Goal: Information Seeking & Learning: Learn about a topic

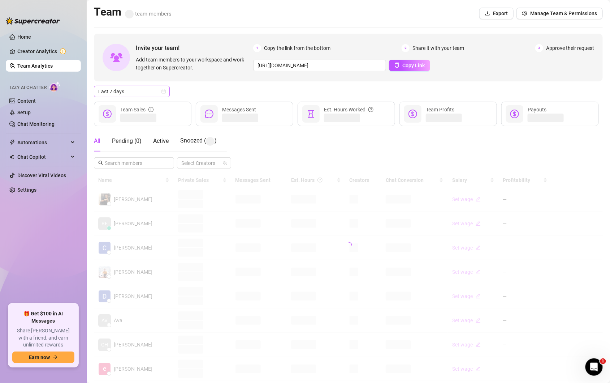
click at [163, 92] on icon "calendar" at bounding box center [163, 91] width 4 height 4
click at [129, 154] on div "Custom date" at bounding box center [132, 152] width 64 height 8
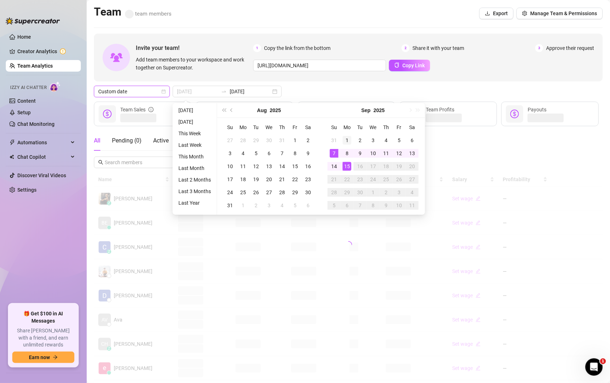
type input "[DATE]"
click at [347, 139] on div "1" at bounding box center [347, 140] width 9 height 9
type input "[DATE]"
click at [351, 164] on td "15" at bounding box center [347, 166] width 13 height 13
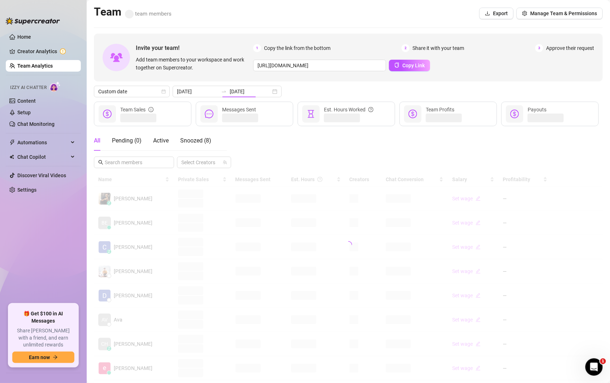
type input "[DATE]"
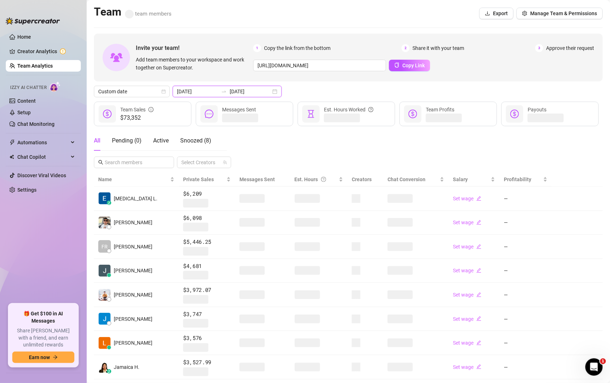
click at [255, 90] on input "[DATE]" at bounding box center [250, 91] width 41 height 8
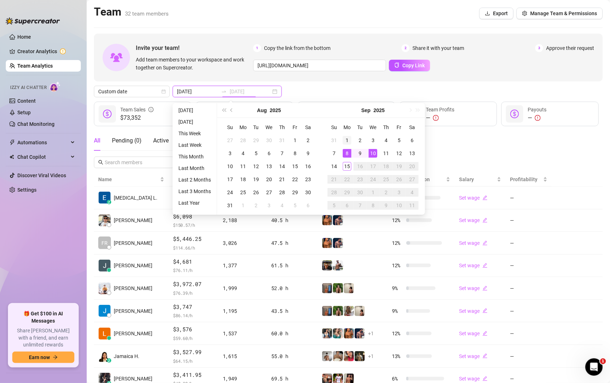
type input "[DATE]"
click at [347, 141] on div "1" at bounding box center [347, 140] width 9 height 9
type input "[DATE]"
click at [349, 166] on div "15" at bounding box center [347, 166] width 9 height 9
type input "[DATE]"
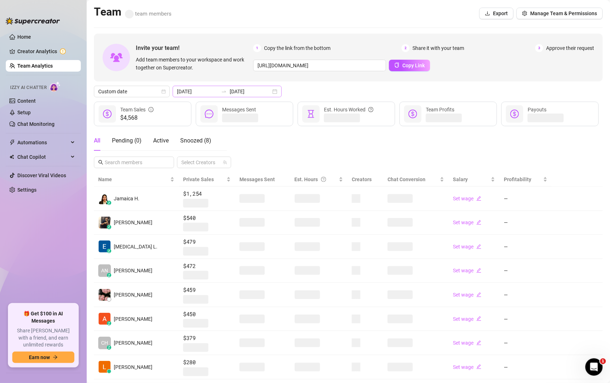
click at [263, 93] on div "[DATE] [DATE]" at bounding box center [227, 92] width 109 height 12
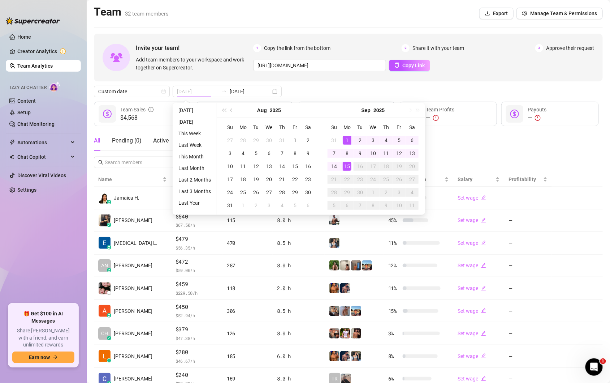
click at [350, 142] on div "1" at bounding box center [347, 140] width 9 height 9
type input "[DATE]"
click at [347, 165] on div "15" at bounding box center [347, 166] width 9 height 9
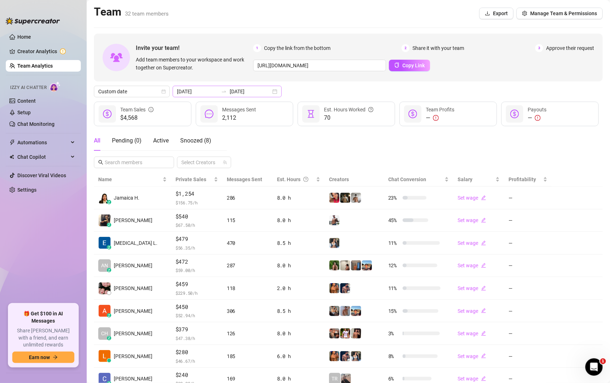
click at [262, 90] on div "[DATE] [DATE]" at bounding box center [227, 92] width 109 height 12
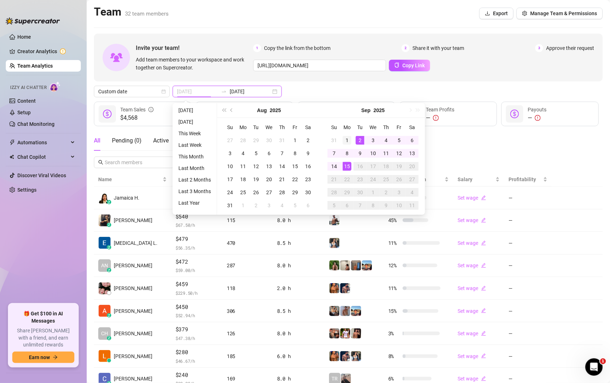
type input "[DATE]"
click at [349, 138] on div "1" at bounding box center [347, 140] width 9 height 9
type input "[DATE]"
click at [348, 165] on div "15" at bounding box center [347, 166] width 9 height 9
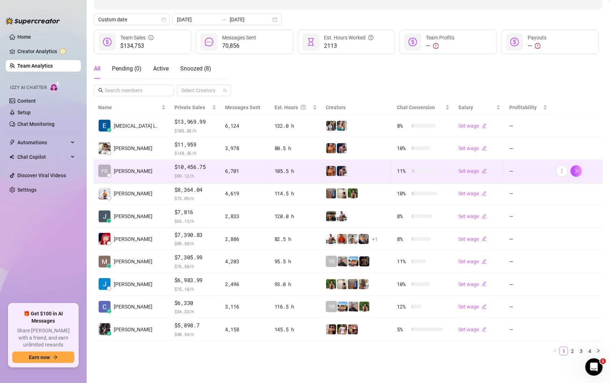
scroll to position [72, 0]
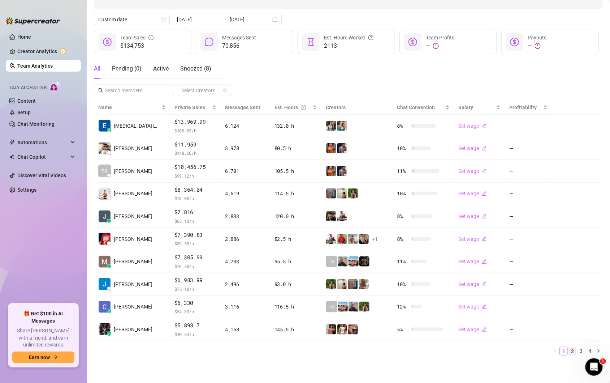
click at [576, 351] on link "2" at bounding box center [573, 351] width 8 height 8
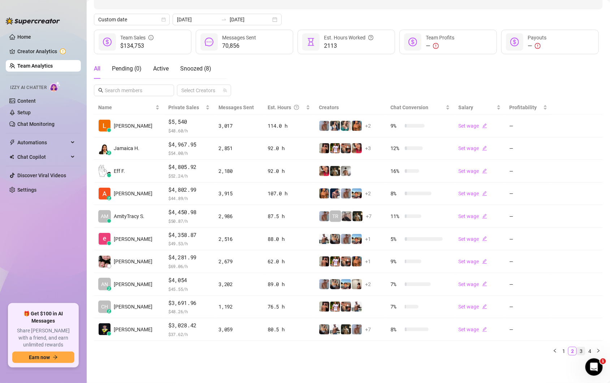
click at [579, 354] on link "3" at bounding box center [581, 351] width 8 height 8
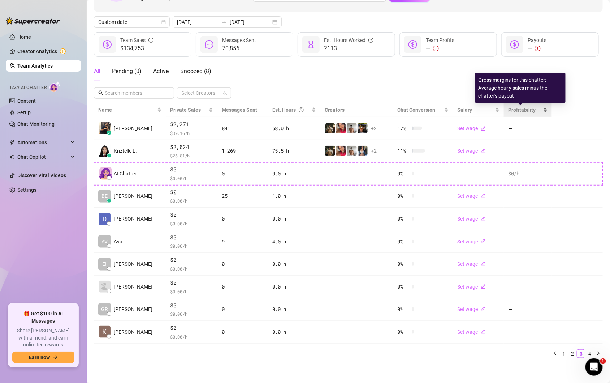
scroll to position [0, 0]
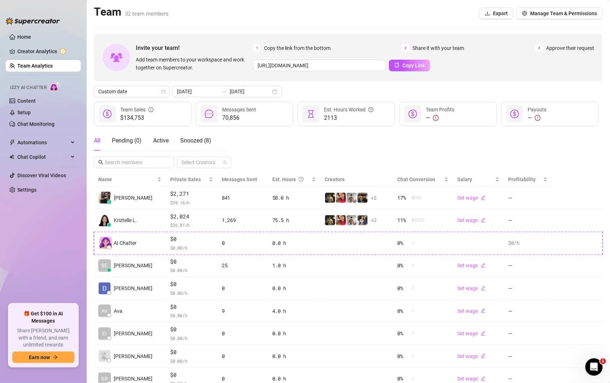
click at [31, 64] on link "Team Analytics" at bounding box center [34, 66] width 35 height 6
click at [255, 94] on div "[DATE] [DATE]" at bounding box center [227, 92] width 109 height 12
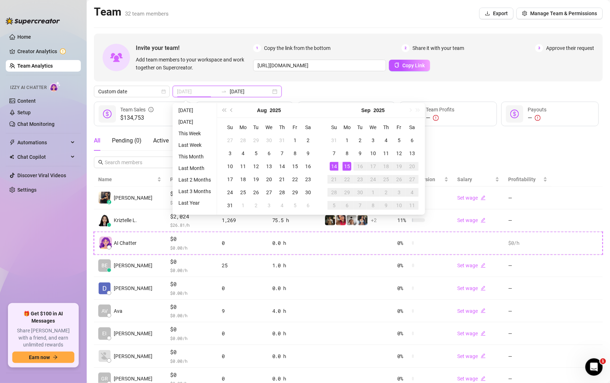
type input "[DATE]"
click at [336, 164] on div "14" at bounding box center [334, 166] width 9 height 9
type input "[DATE]"
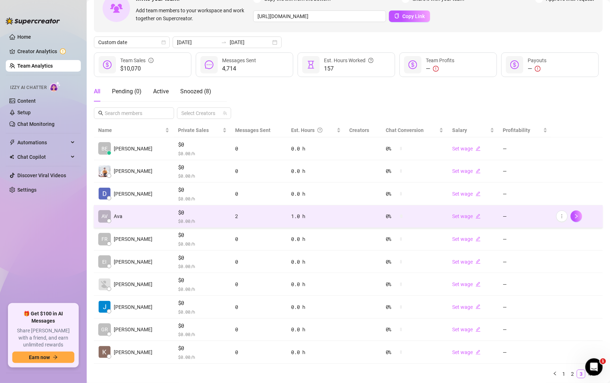
scroll to position [72, 0]
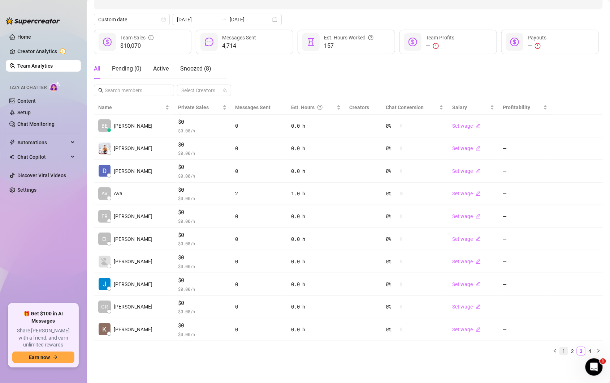
click at [565, 350] on link "1" at bounding box center [564, 351] width 8 height 8
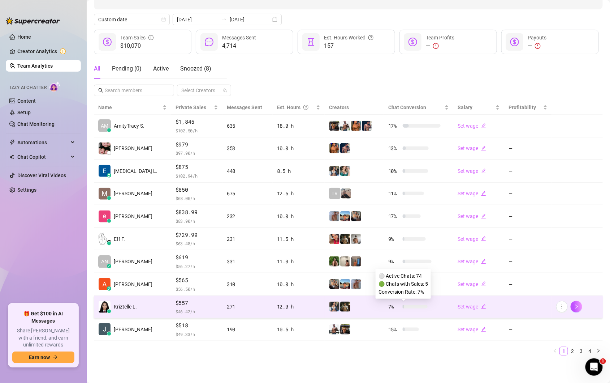
scroll to position [0, 0]
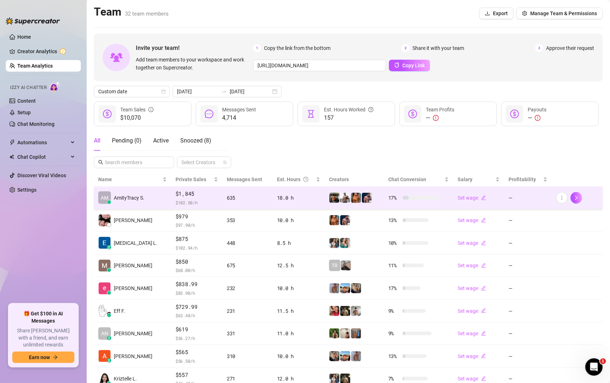
click at [256, 200] on div "635" at bounding box center [248, 198] width 42 height 8
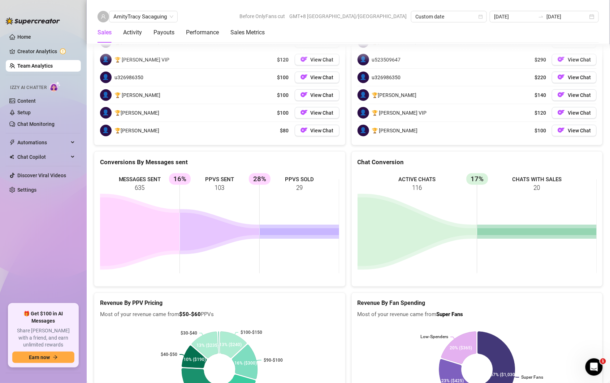
scroll to position [1145, 0]
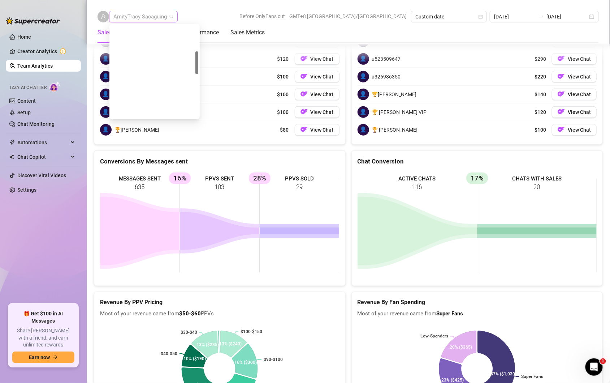
click at [168, 18] on span "AmityTracy Sacaguing" at bounding box center [143, 16] width 60 height 11
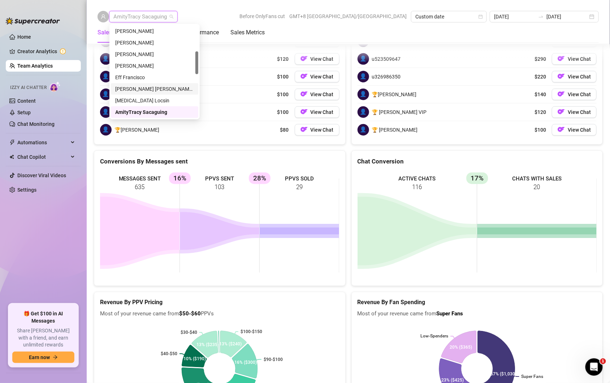
scroll to position [0, 0]
click at [138, 33] on div "[PERSON_NAME]" at bounding box center [154, 31] width 79 height 8
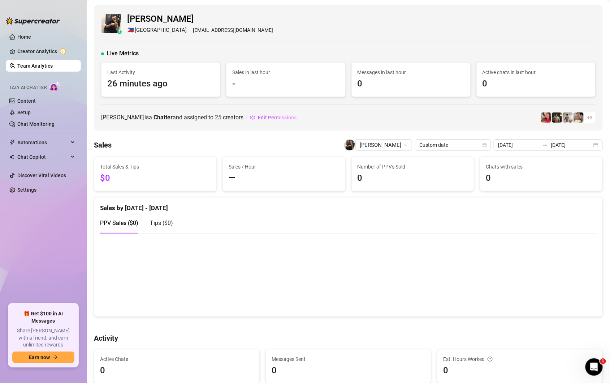
scroll to position [1229, 0]
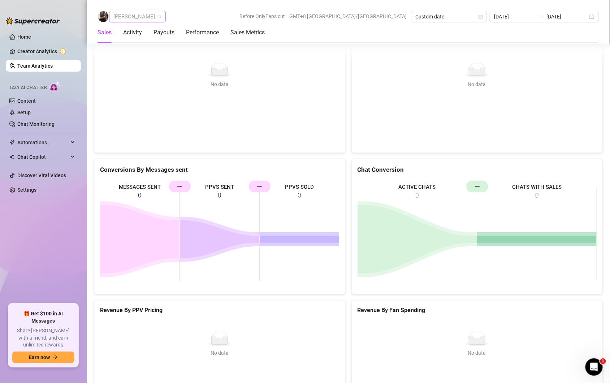
click at [148, 18] on span "[PERSON_NAME]" at bounding box center [137, 16] width 48 height 11
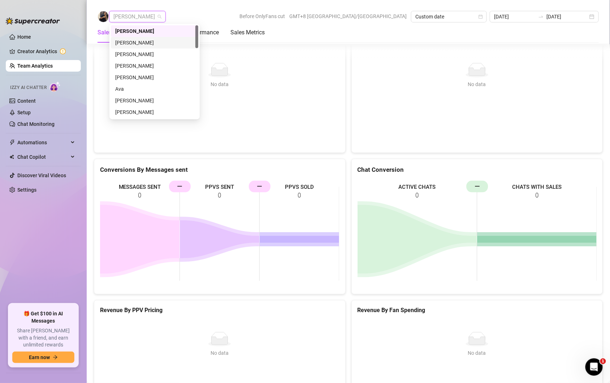
click at [145, 39] on div "[PERSON_NAME]" at bounding box center [154, 43] width 79 height 8
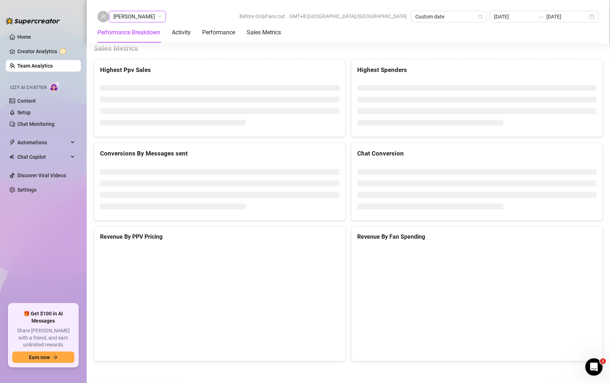
click at [139, 22] on span "[PERSON_NAME]" at bounding box center [137, 16] width 48 height 11
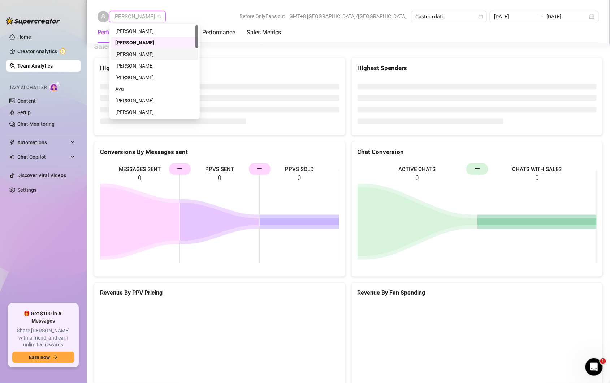
click at [137, 56] on div "[PERSON_NAME]" at bounding box center [154, 54] width 79 height 8
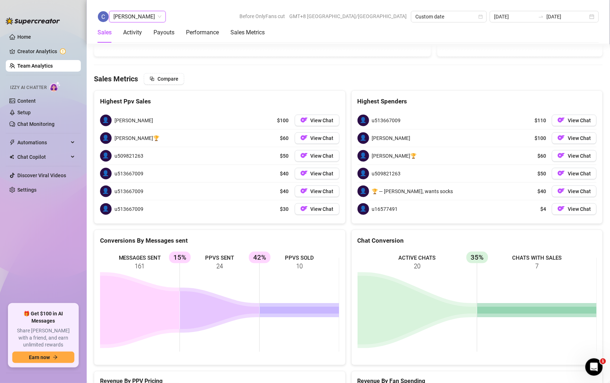
scroll to position [1182, 0]
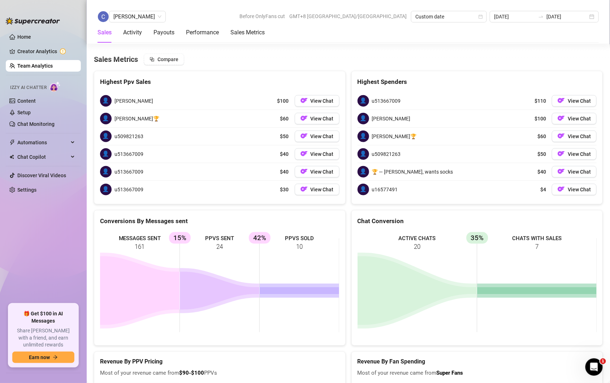
click at [170, 7] on div "[PERSON_NAME] Before OnlyFans cut GMT+8 [GEOGRAPHIC_DATA]/[GEOGRAPHIC_DATA] Cus…" at bounding box center [348, 22] width 524 height 44
click at [161, 17] on span "[PERSON_NAME]" at bounding box center [137, 16] width 48 height 11
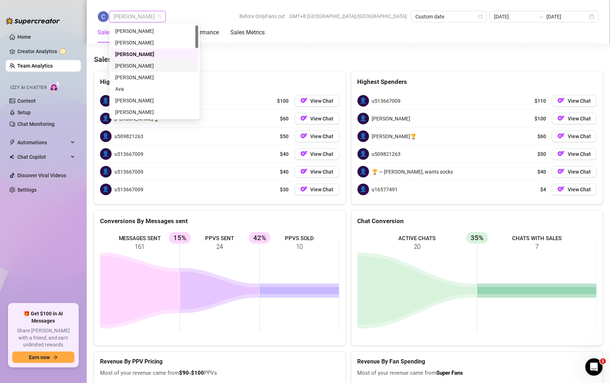
click at [143, 63] on div "[PERSON_NAME]" at bounding box center [154, 66] width 79 height 8
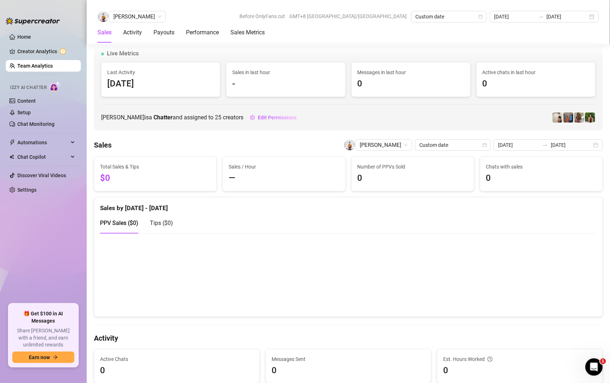
scroll to position [1026, 0]
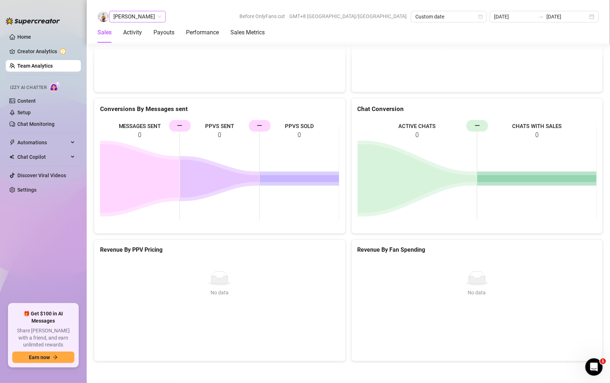
click at [143, 16] on span "[PERSON_NAME]" at bounding box center [137, 16] width 48 height 11
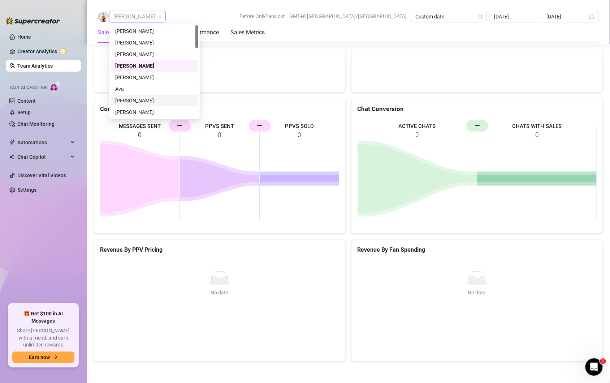
click at [144, 102] on div "[PERSON_NAME]" at bounding box center [154, 100] width 79 height 8
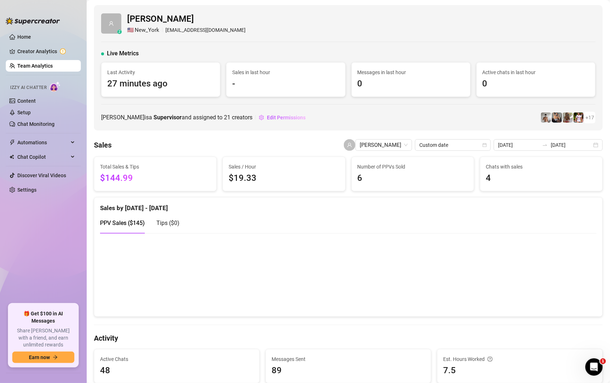
scroll to position [1199, 0]
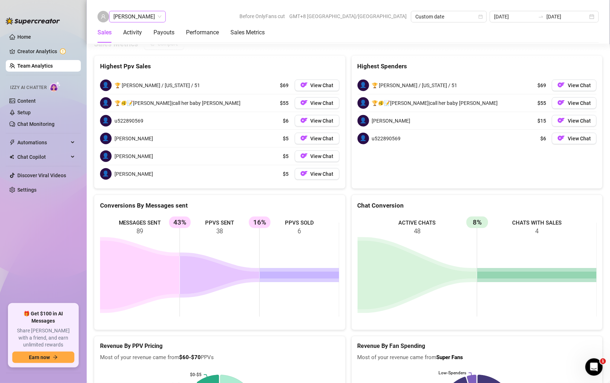
click at [136, 19] on span "[PERSON_NAME]" at bounding box center [137, 16] width 48 height 11
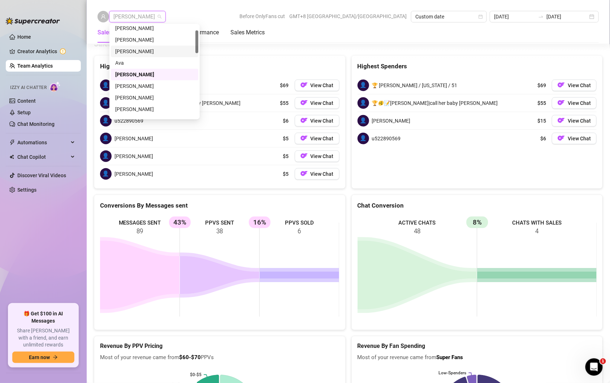
scroll to position [44, 0]
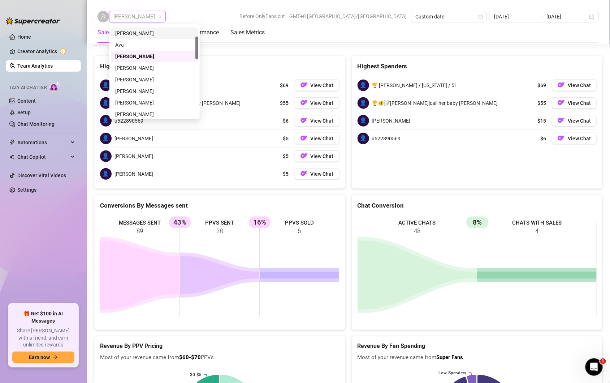
click at [140, 69] on div "[PERSON_NAME]" at bounding box center [154, 68] width 79 height 8
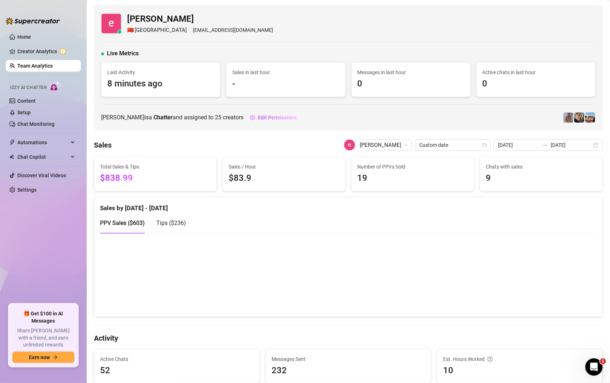
scroll to position [1212, 0]
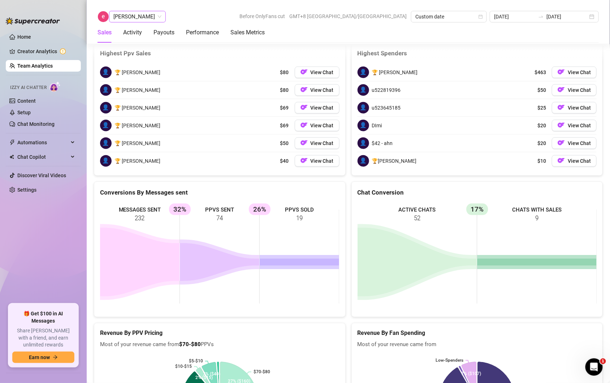
click at [144, 19] on span "[PERSON_NAME]" at bounding box center [137, 16] width 48 height 11
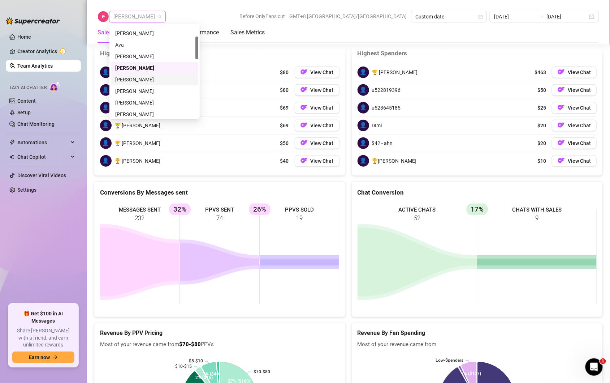
click at [144, 81] on div "[PERSON_NAME]" at bounding box center [154, 79] width 79 height 8
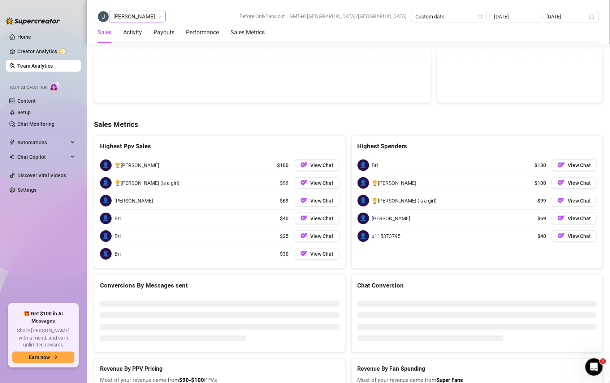
scroll to position [1136, 0]
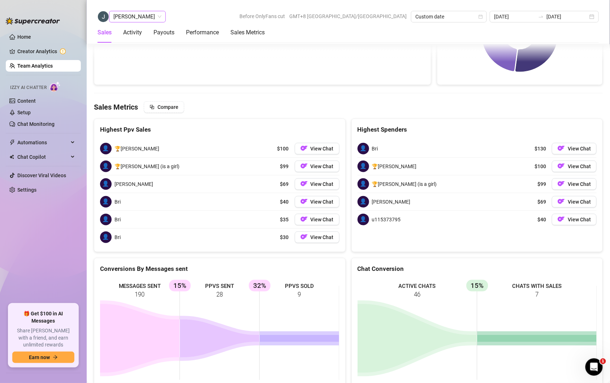
click at [139, 17] on span "[PERSON_NAME]" at bounding box center [137, 16] width 48 height 11
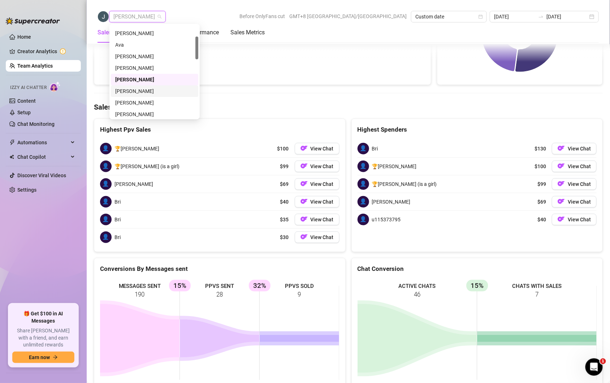
click at [133, 90] on div "[PERSON_NAME]" at bounding box center [154, 91] width 79 height 8
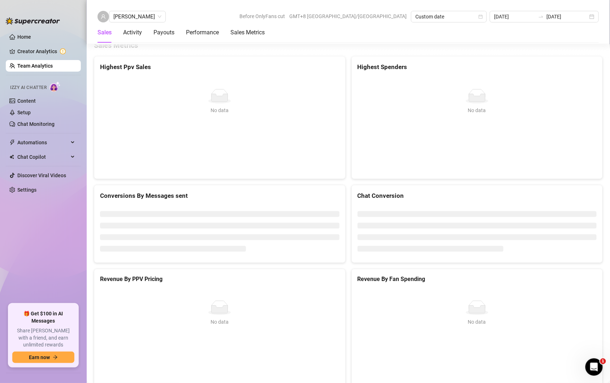
scroll to position [965, 0]
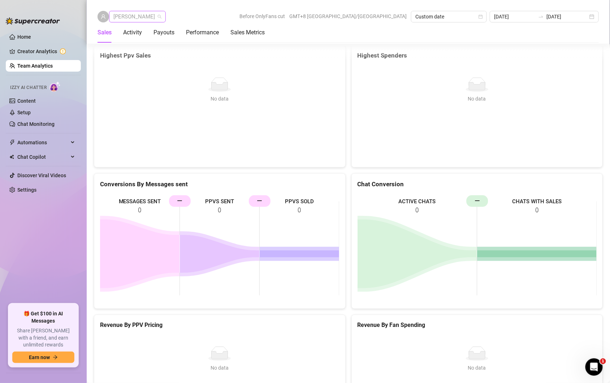
click at [147, 12] on span "[PERSON_NAME]" at bounding box center [137, 16] width 48 height 11
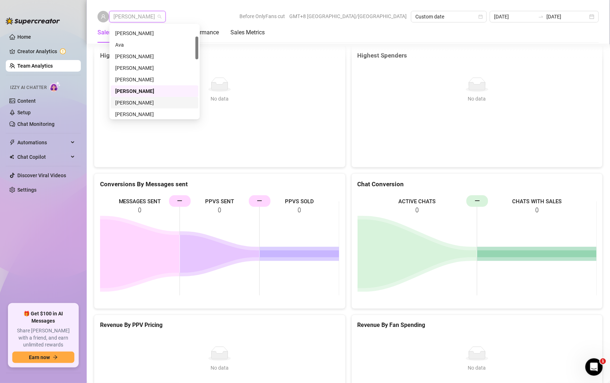
click at [125, 101] on div "[PERSON_NAME]" at bounding box center [154, 103] width 79 height 8
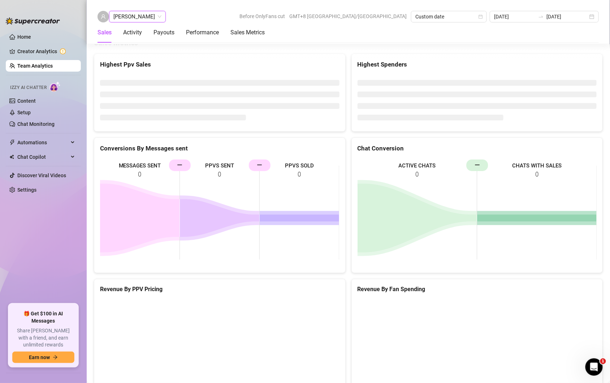
scroll to position [949, 0]
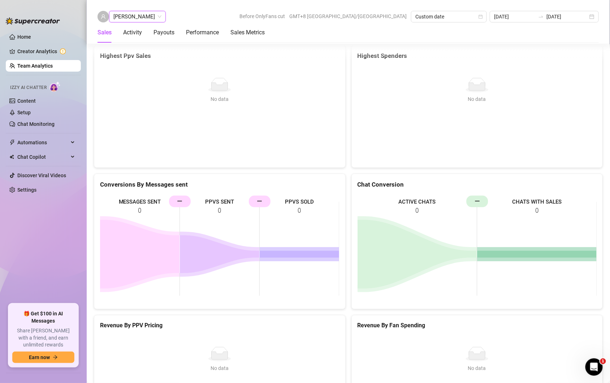
click at [130, 18] on span "[PERSON_NAME]" at bounding box center [137, 16] width 48 height 11
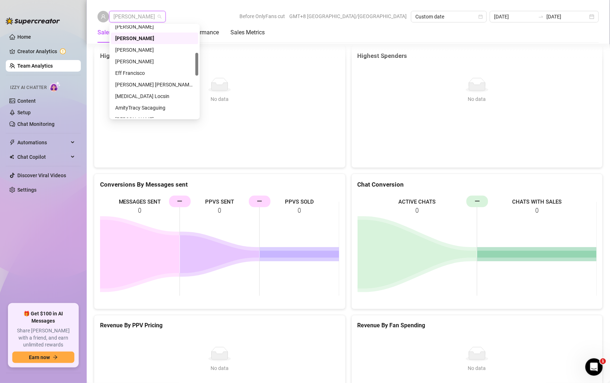
scroll to position [110, 0]
click at [130, 54] on div "[PERSON_NAME]" at bounding box center [154, 60] width 87 height 12
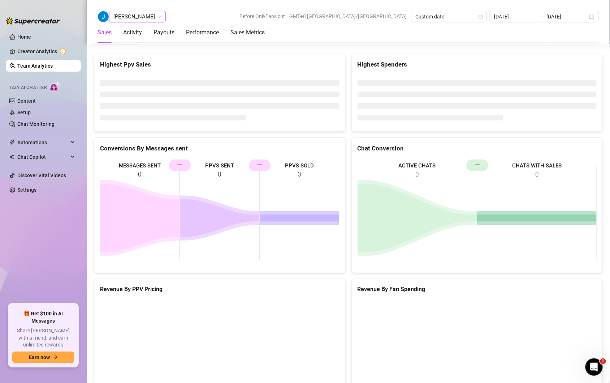
scroll to position [949, 0]
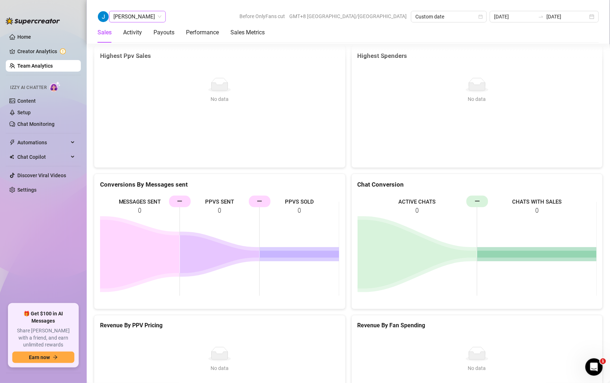
click at [135, 16] on span "[PERSON_NAME]" at bounding box center [137, 16] width 48 height 11
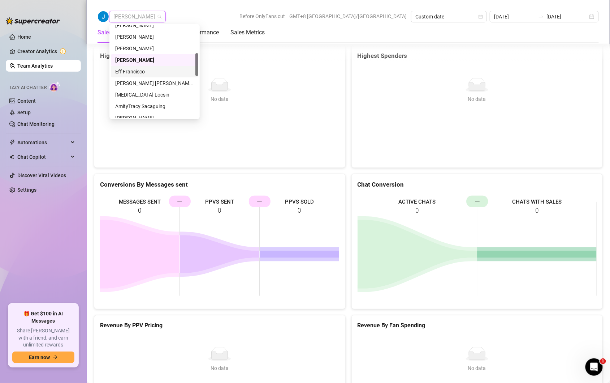
click at [126, 74] on div "Eff Francisco" at bounding box center [154, 72] width 79 height 8
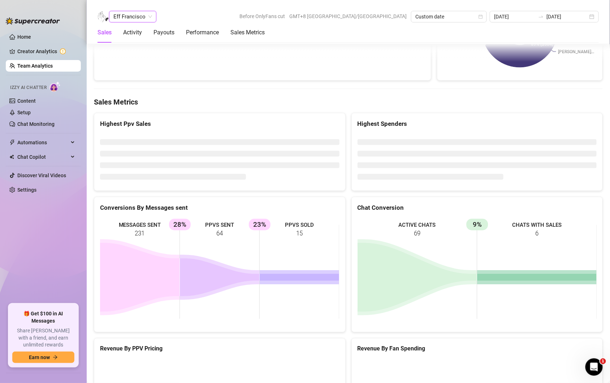
scroll to position [1151, 0]
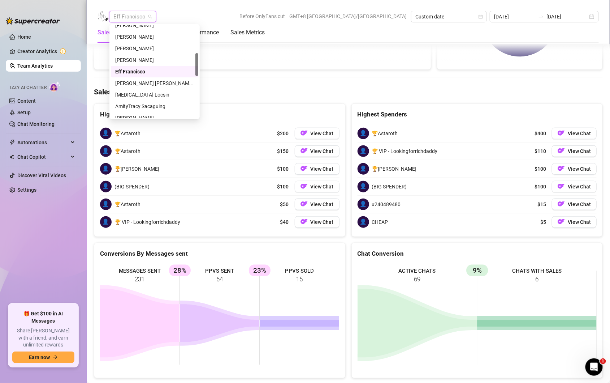
click at [142, 17] on span "Eff Francisco" at bounding box center [132, 16] width 39 height 11
click at [139, 83] on div "[PERSON_NAME] [PERSON_NAME] Tarcena" at bounding box center [154, 83] width 79 height 8
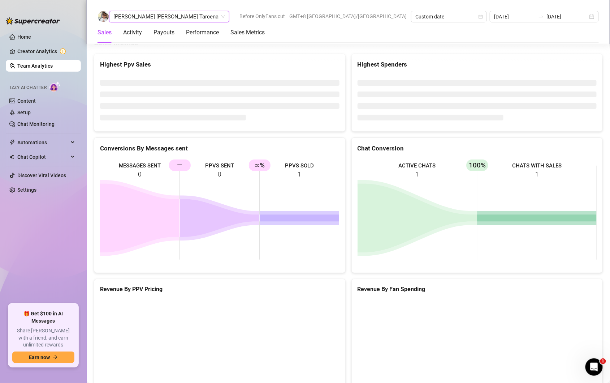
scroll to position [949, 0]
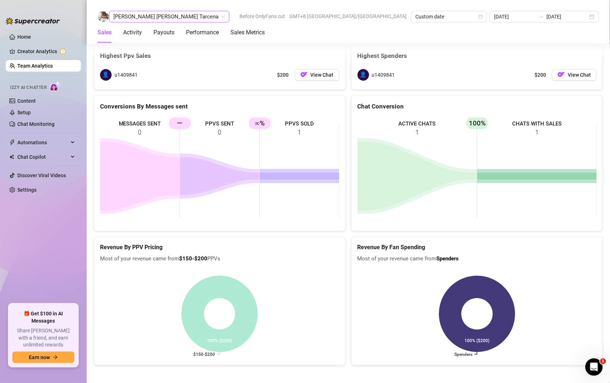
click at [152, 14] on span "[PERSON_NAME] [PERSON_NAME] Tarcena" at bounding box center [169, 16] width 112 height 11
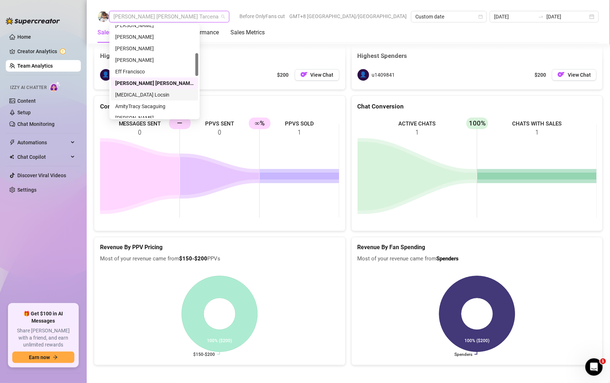
click at [138, 91] on div "[MEDICAL_DATA] Locsin" at bounding box center [154, 95] width 79 height 8
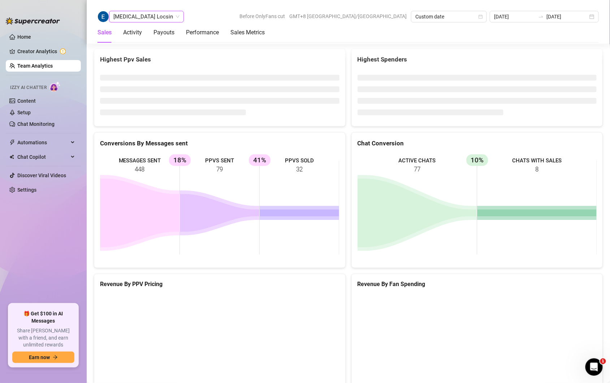
scroll to position [1093, 0]
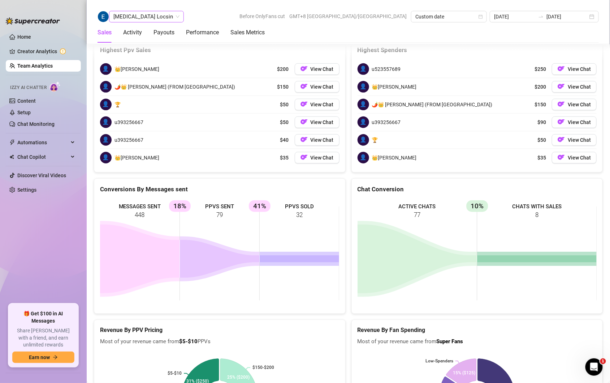
click at [146, 16] on span "[MEDICAL_DATA] Locsin" at bounding box center [146, 16] width 66 height 11
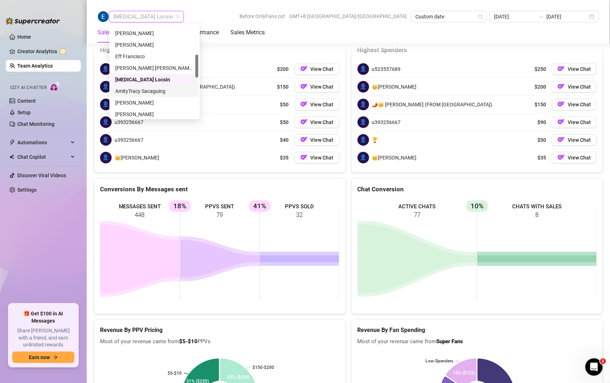
scroll to position [128, 0]
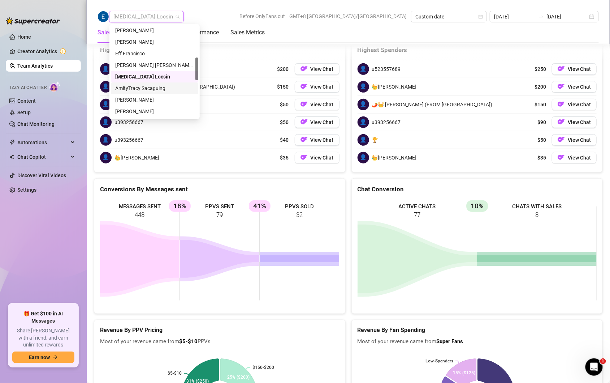
click at [135, 101] on div "[PERSON_NAME]" at bounding box center [154, 100] width 79 height 8
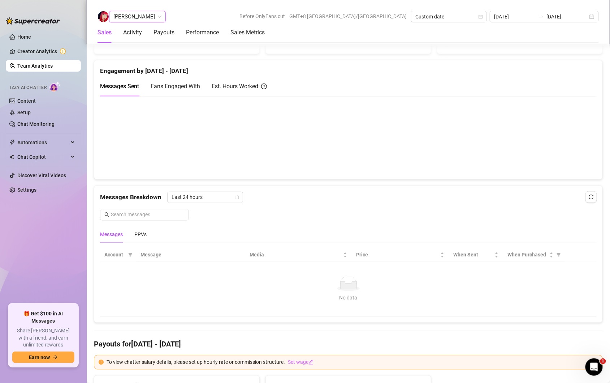
scroll to position [972, 0]
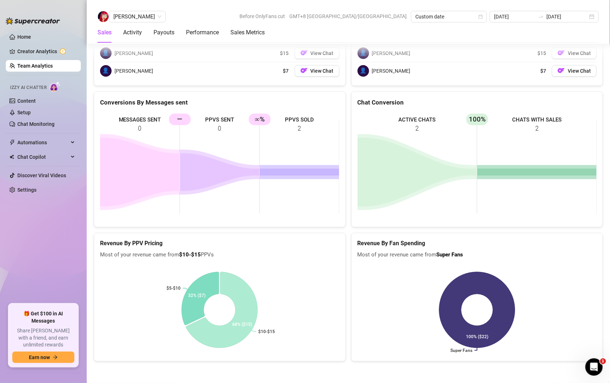
click at [153, 10] on div "[PERSON_NAME] Before OnlyFans cut GMT+8 [GEOGRAPHIC_DATA]/[GEOGRAPHIC_DATA] Cus…" at bounding box center [348, 22] width 524 height 44
click at [152, 16] on span "[PERSON_NAME]" at bounding box center [137, 16] width 48 height 11
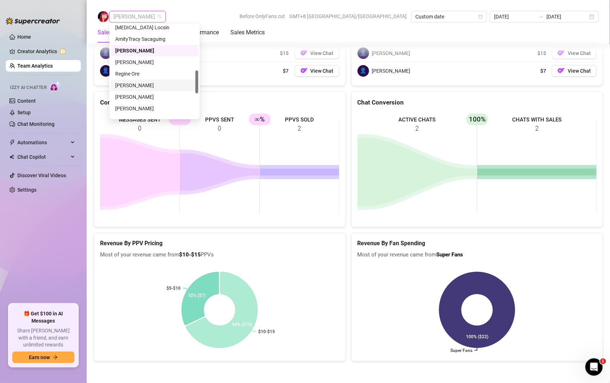
scroll to position [180, 0]
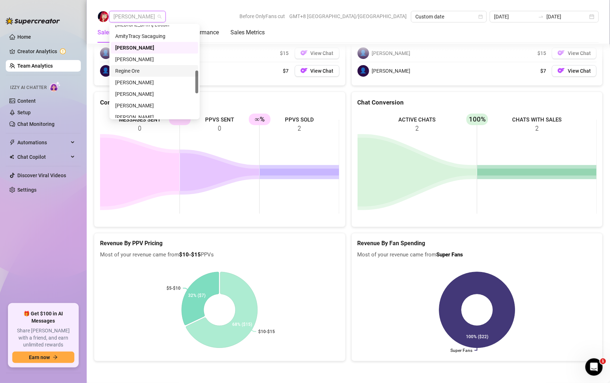
click at [129, 69] on div "Regine Ore" at bounding box center [154, 71] width 79 height 8
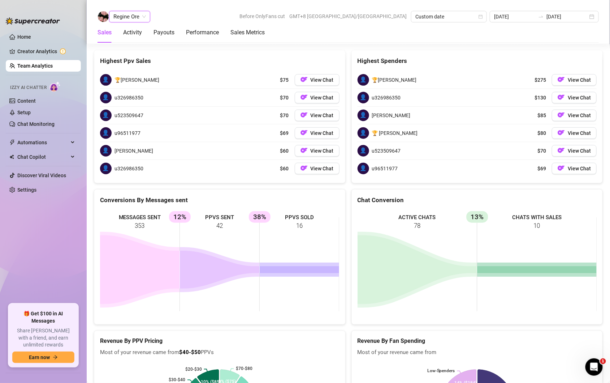
scroll to position [1148, 0]
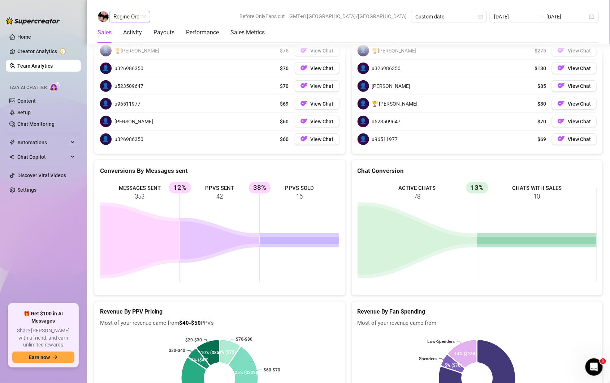
click at [135, 14] on span "Regine Ore" at bounding box center [129, 16] width 33 height 11
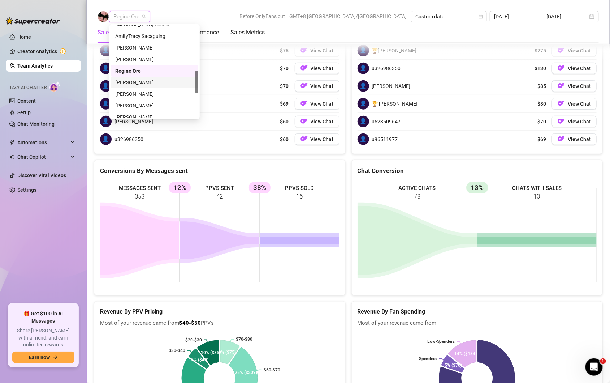
click at [143, 83] on div "[PERSON_NAME]" at bounding box center [154, 82] width 79 height 8
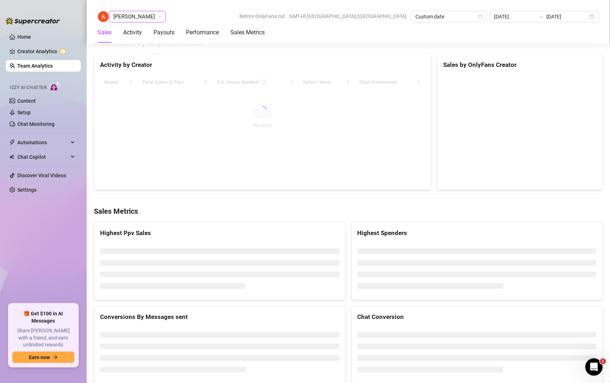
scroll to position [1146, 0]
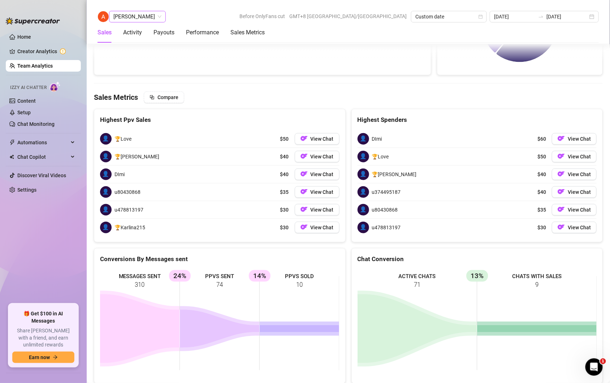
click at [154, 20] on span "[PERSON_NAME]" at bounding box center [137, 16] width 48 height 11
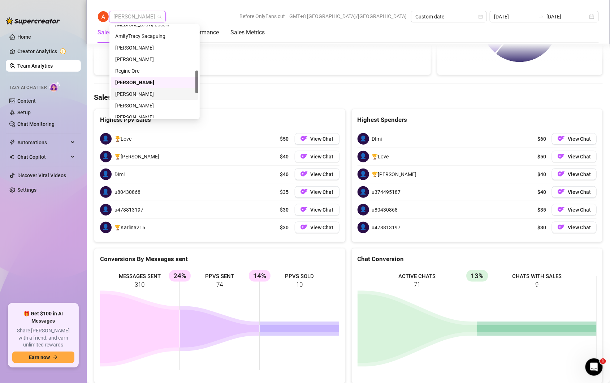
click at [141, 94] on div "[PERSON_NAME]" at bounding box center [154, 94] width 79 height 8
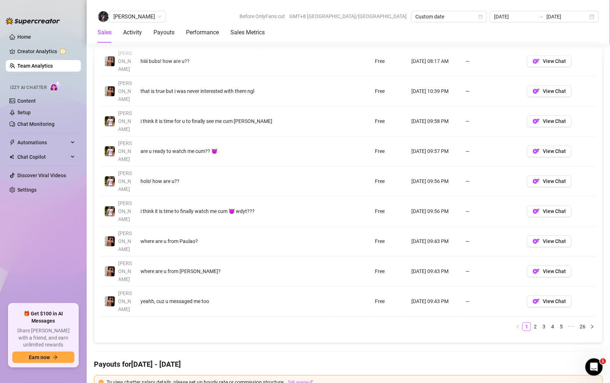
scroll to position [1164, 0]
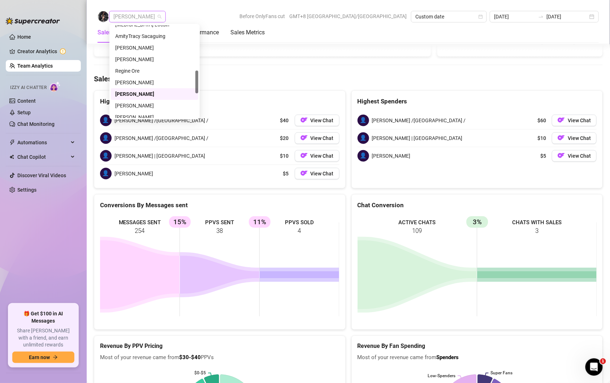
click at [139, 20] on span "[PERSON_NAME]" at bounding box center [137, 16] width 48 height 11
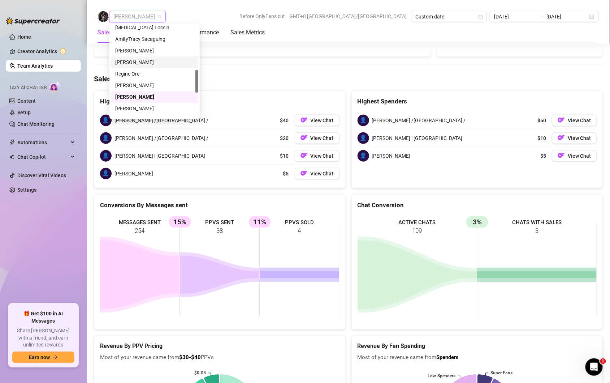
drag, startPoint x: 143, startPoint y: 104, endPoint x: 158, endPoint y: 59, distance: 47.4
click at [158, 60] on div "[MEDICAL_DATA] [PERSON_NAME] [PERSON_NAME] [PERSON_NAME] [PERSON_NAME] [PERSON_…" at bounding box center [154, 80] width 87 height 116
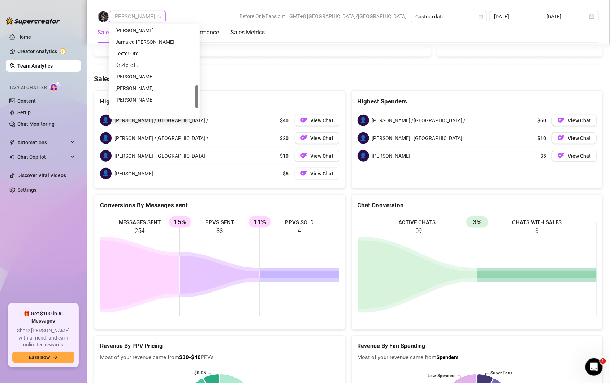
scroll to position [267, 0]
click at [144, 40] on div "Jamaica [PERSON_NAME]" at bounding box center [154, 42] width 79 height 8
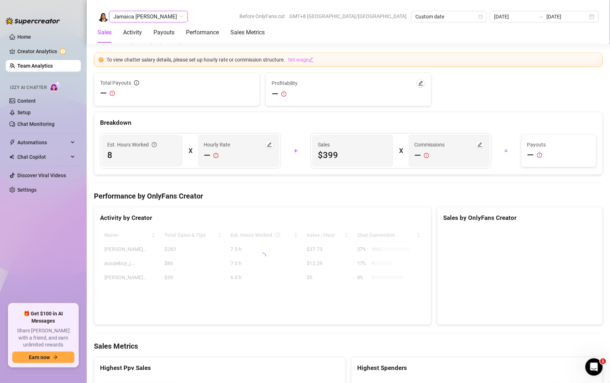
scroll to position [1162, 0]
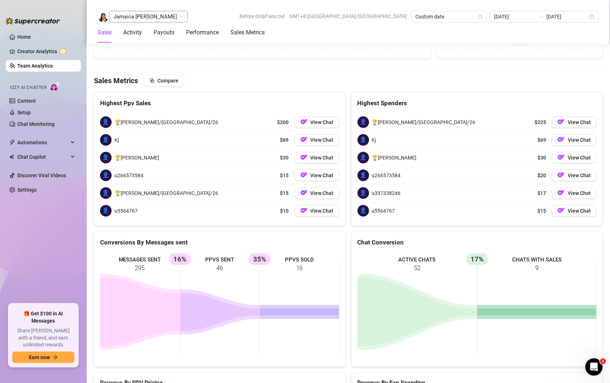
click at [159, 17] on span "Jamaica [PERSON_NAME]" at bounding box center [148, 16] width 70 height 11
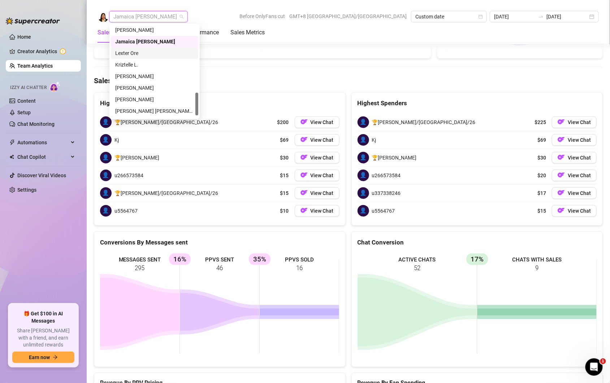
click at [138, 51] on div "Lexter Ore" at bounding box center [154, 53] width 79 height 8
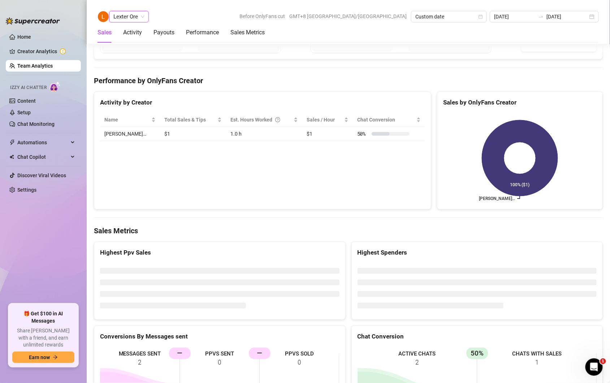
scroll to position [1106, 0]
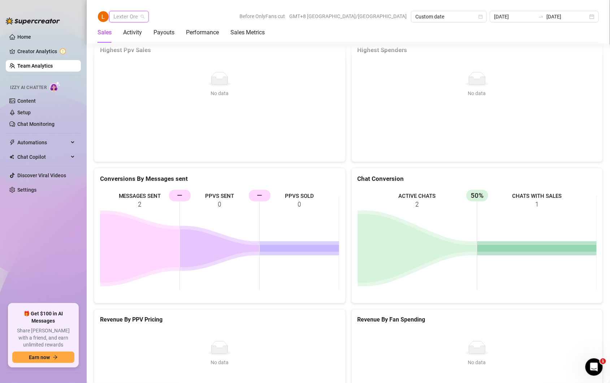
click at [143, 16] on span "Lexter Ore" at bounding box center [128, 16] width 31 height 11
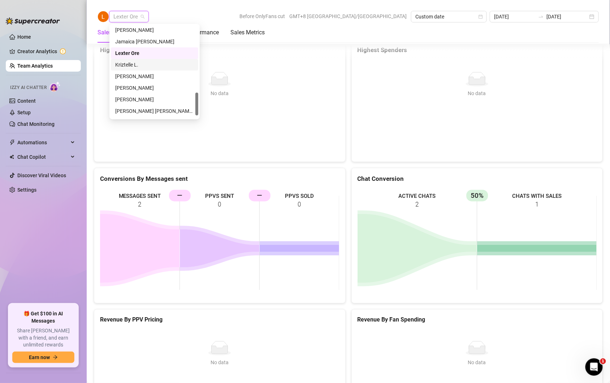
click at [135, 65] on div "Kriztelle L." at bounding box center [154, 65] width 79 height 8
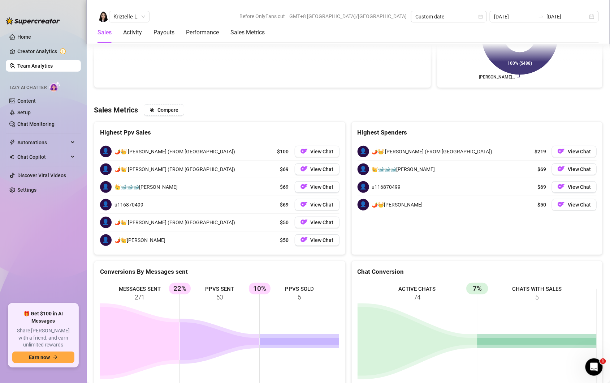
scroll to position [964, 0]
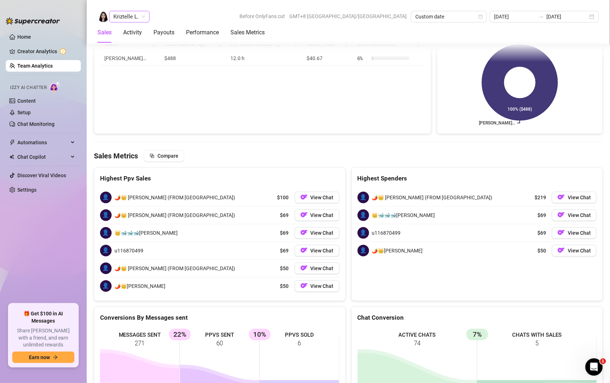
click at [141, 15] on span "Kriztelle L." at bounding box center [129, 16] width 32 height 11
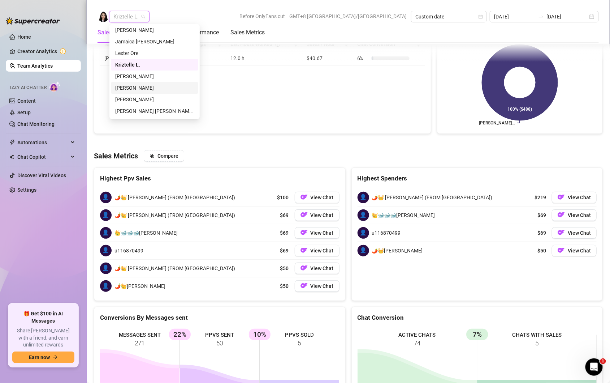
click at [144, 88] on div "[PERSON_NAME]" at bounding box center [154, 88] width 79 height 8
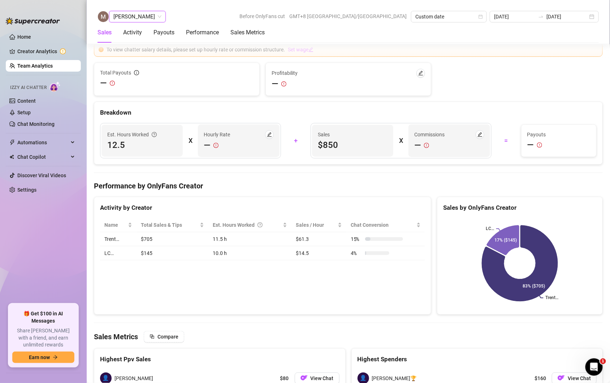
scroll to position [976, 0]
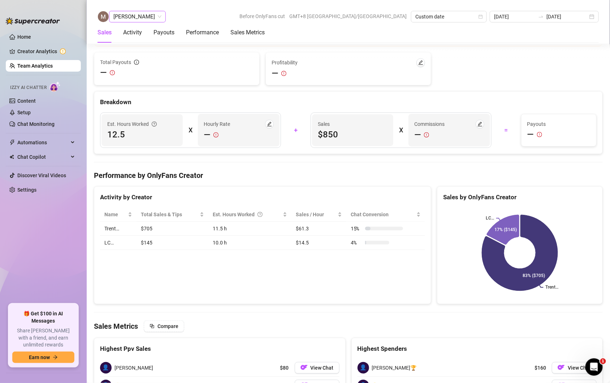
click at [147, 19] on span "[PERSON_NAME]" at bounding box center [137, 16] width 48 height 11
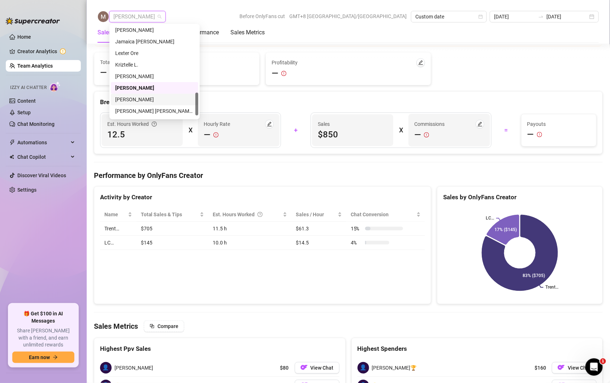
click at [135, 96] on div "[PERSON_NAME]" at bounding box center [154, 99] width 79 height 8
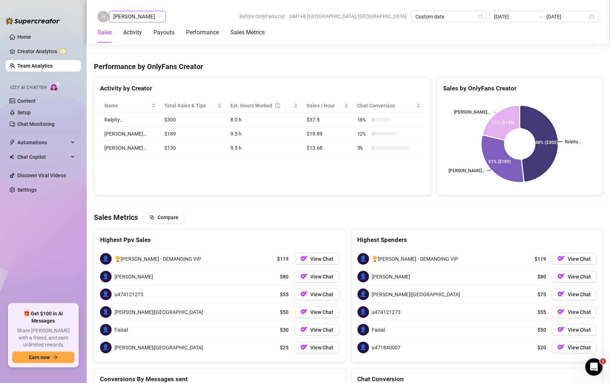
scroll to position [1032, 0]
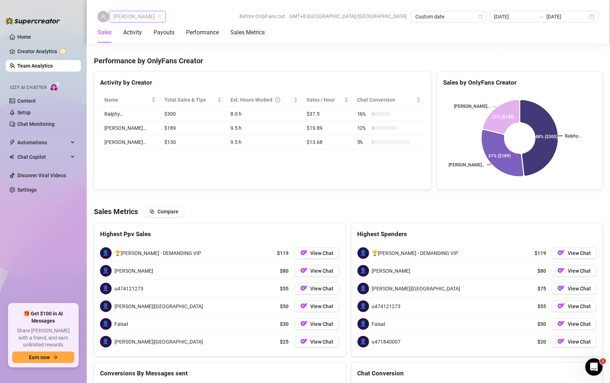
click at [135, 16] on span "[PERSON_NAME]" at bounding box center [137, 16] width 48 height 11
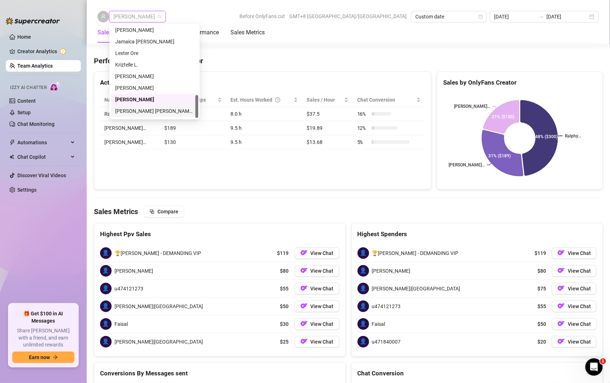
scroll to position [277, 0]
click at [139, 101] on div "[PERSON_NAME] [PERSON_NAME] Tayre" at bounding box center [154, 100] width 79 height 8
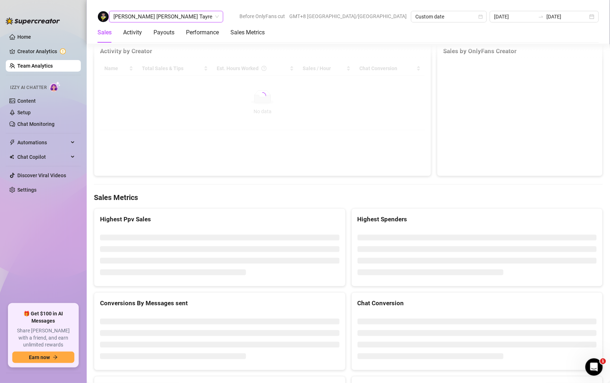
scroll to position [1008, 0]
